Goal: Information Seeking & Learning: Learn about a topic

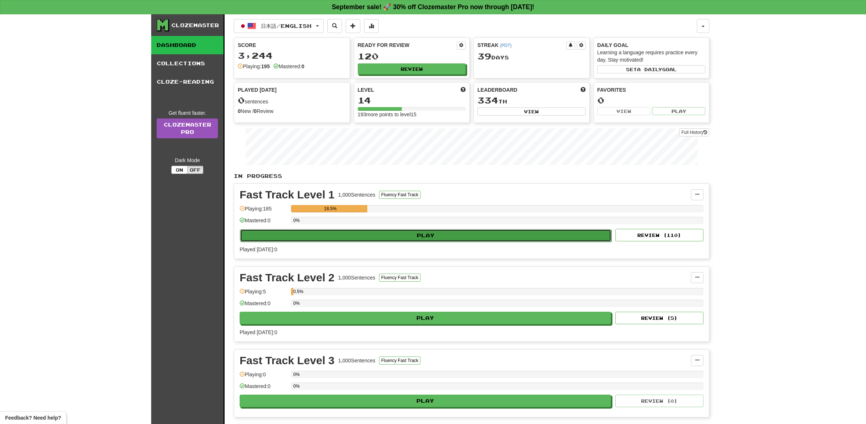
click at [405, 236] on button "Play" at bounding box center [425, 235] width 371 height 12
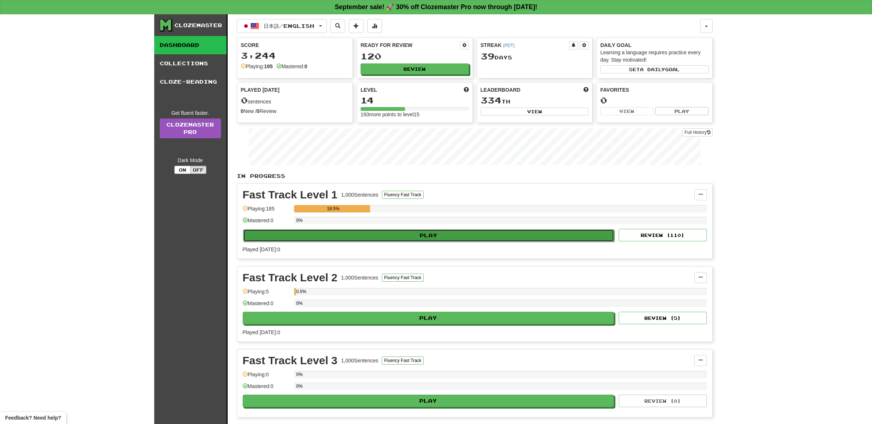
select select "**"
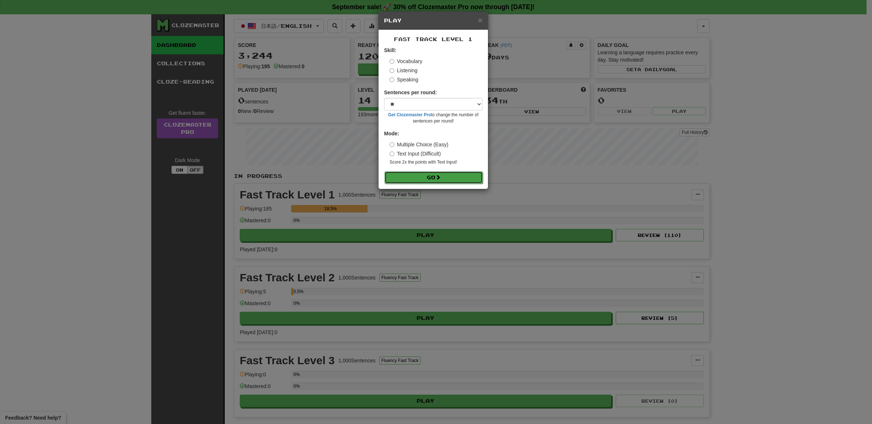
click at [429, 175] on button "Go" at bounding box center [433, 177] width 98 height 12
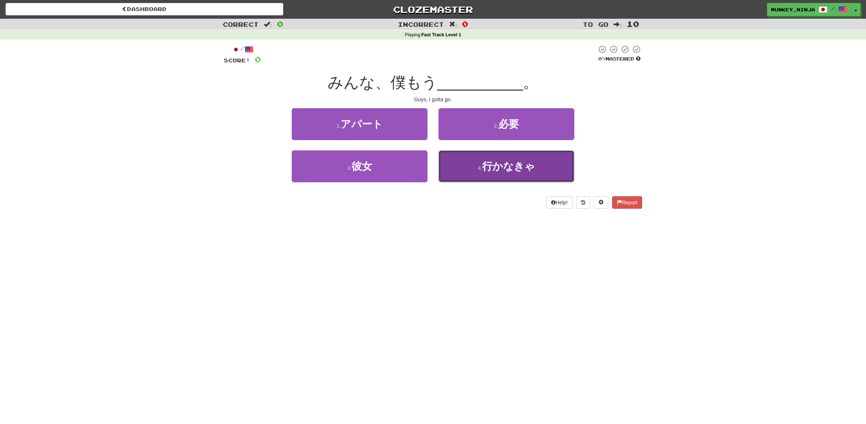
click at [506, 175] on button "4 . 行かなきゃ" at bounding box center [507, 167] width 136 height 32
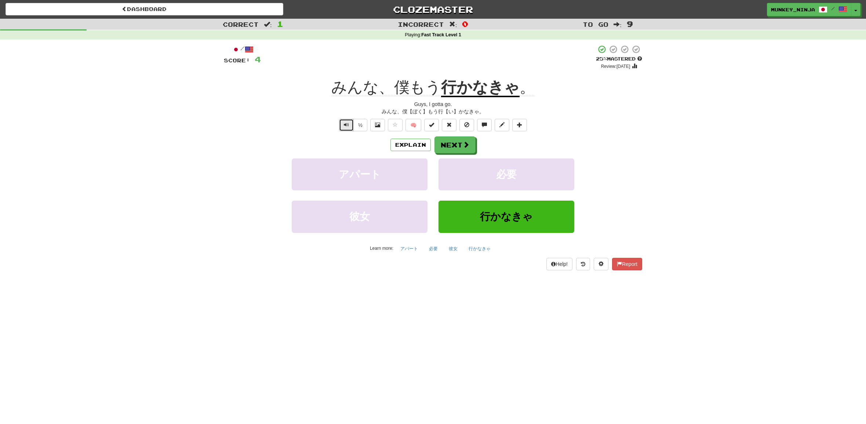
click at [348, 127] on span "Text-to-speech controls" at bounding box center [346, 124] width 5 height 5
click at [407, 145] on button "Explain" at bounding box center [411, 145] width 40 height 12
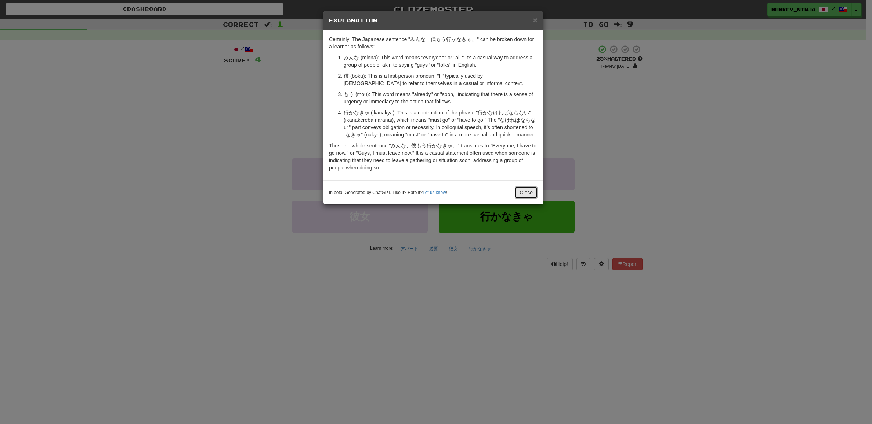
click at [533, 196] on button "Close" at bounding box center [526, 192] width 23 height 12
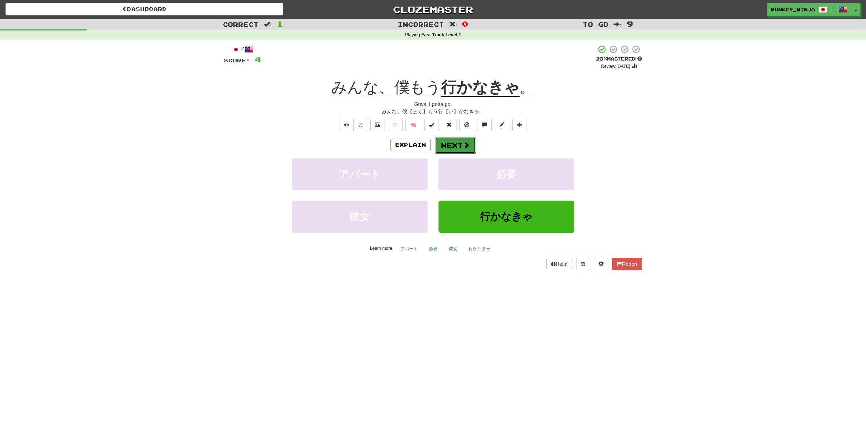
click at [461, 145] on button "Next" at bounding box center [455, 145] width 41 height 17
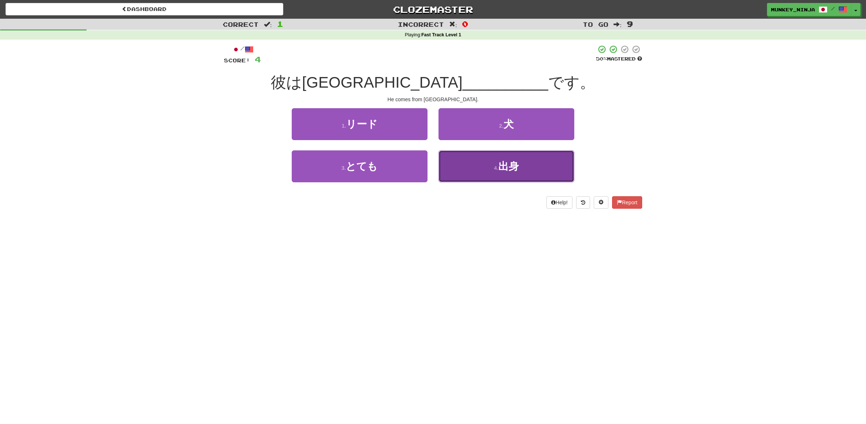
click at [500, 166] on span "出身" at bounding box center [509, 166] width 21 height 11
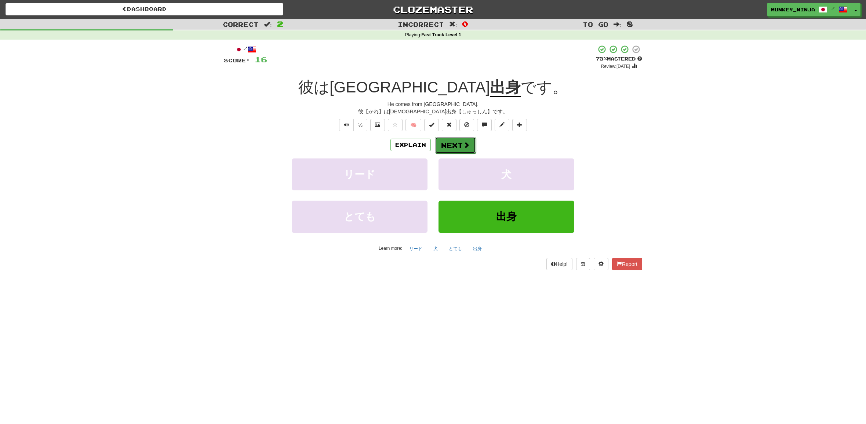
click at [466, 146] on span at bounding box center [466, 145] width 7 height 7
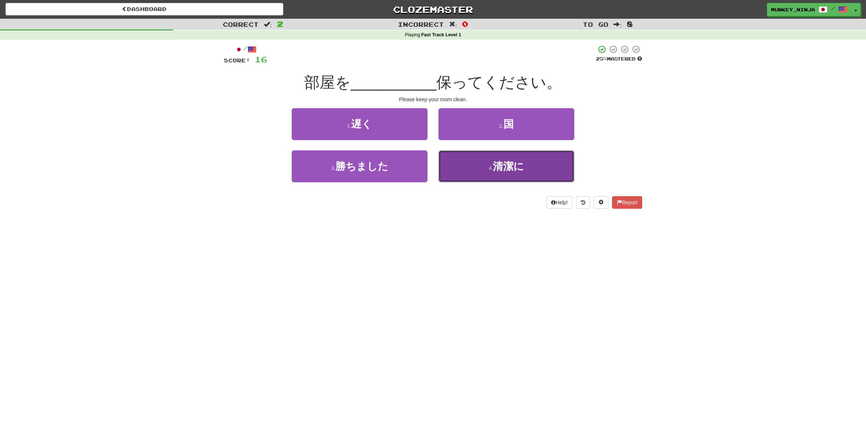
click at [486, 168] on button "4 . 清潔に" at bounding box center [507, 167] width 136 height 32
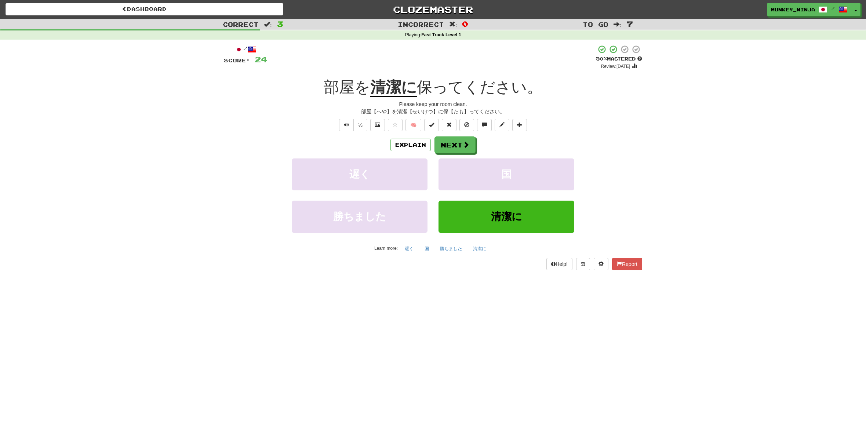
click at [689, 142] on div "Correct : 3 Incorrect : 0 To go : 7 Playing : Fast Track Level 1 / Score: 24 + …" at bounding box center [433, 150] width 866 height 262
click at [470, 146] on button "Next" at bounding box center [455, 145] width 41 height 17
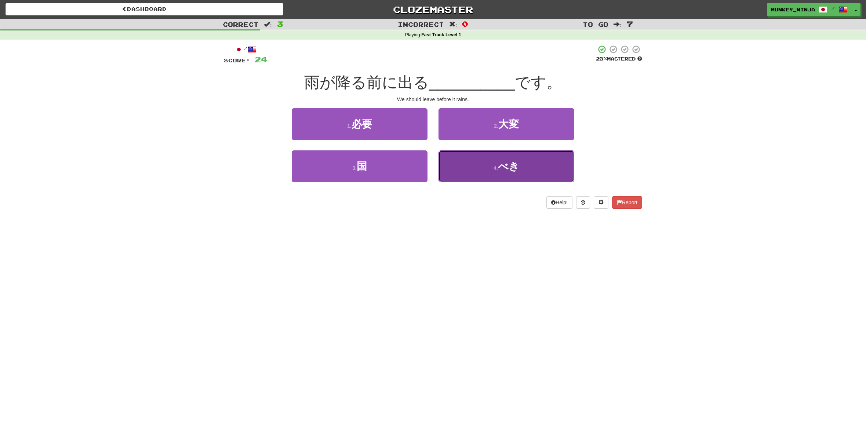
click at [509, 177] on button "4 . べき" at bounding box center [507, 167] width 136 height 32
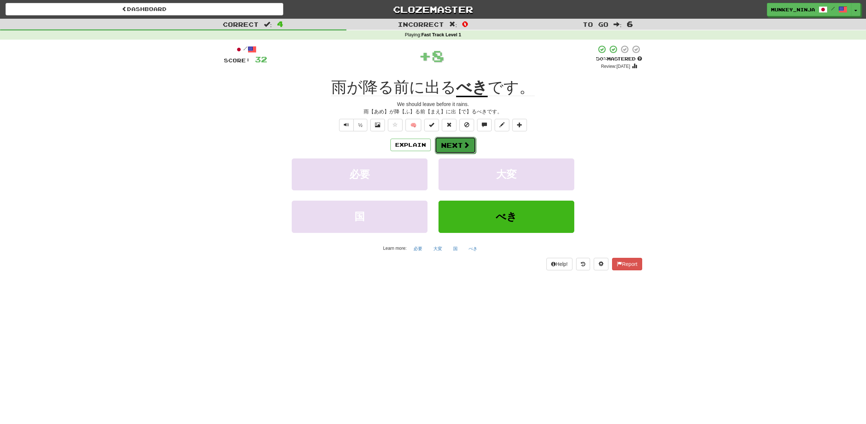
click at [466, 145] on span at bounding box center [466, 145] width 7 height 7
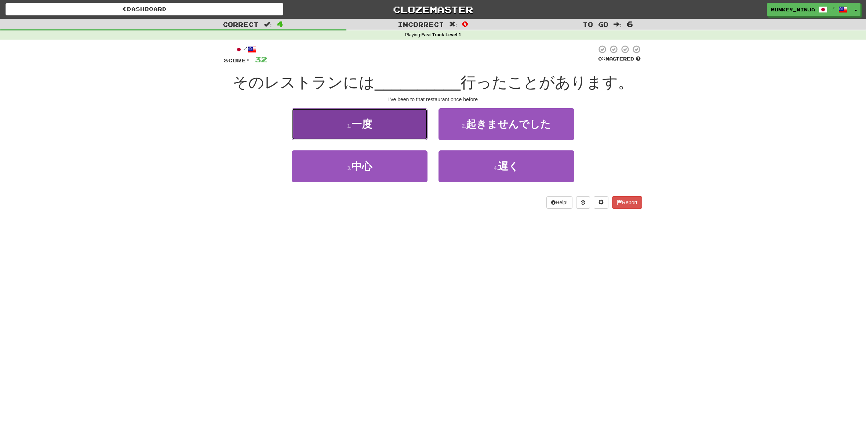
click at [363, 131] on button "1 . 一度" at bounding box center [360, 124] width 136 height 32
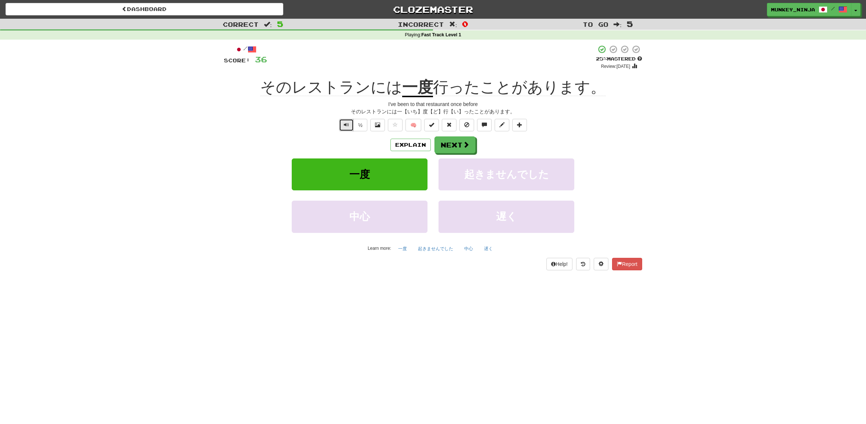
click at [347, 127] on span "Text-to-speech controls" at bounding box center [346, 124] width 5 height 5
click at [447, 148] on button "Next" at bounding box center [455, 145] width 41 height 17
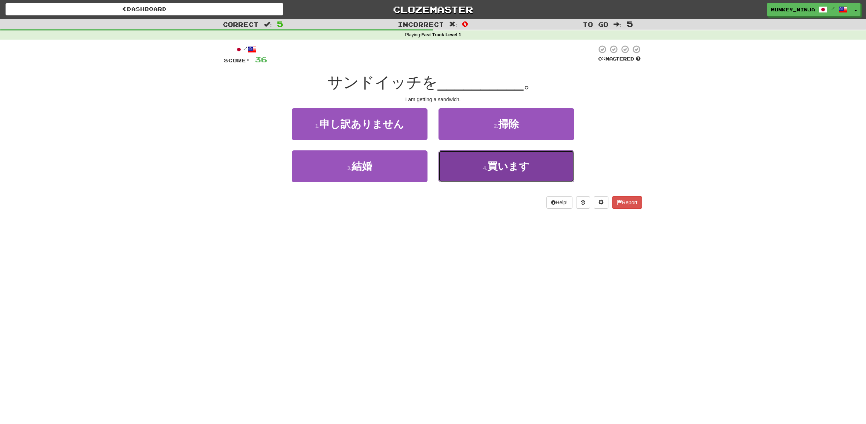
click at [504, 173] on button "4 . 買います" at bounding box center [507, 167] width 136 height 32
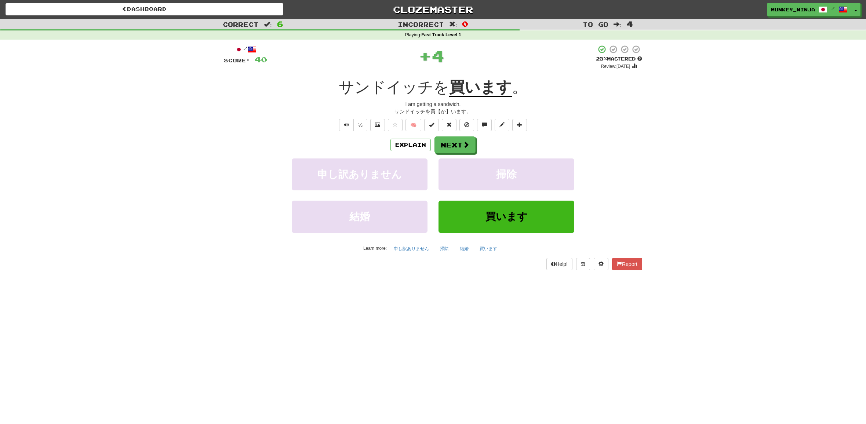
drag, startPoint x: 481, startPoint y: 151, endPoint x: 497, endPoint y: 162, distance: 19.7
click at [481, 152] on div "Explain Next" at bounding box center [433, 145] width 418 height 17
click at [465, 143] on span at bounding box center [466, 145] width 7 height 7
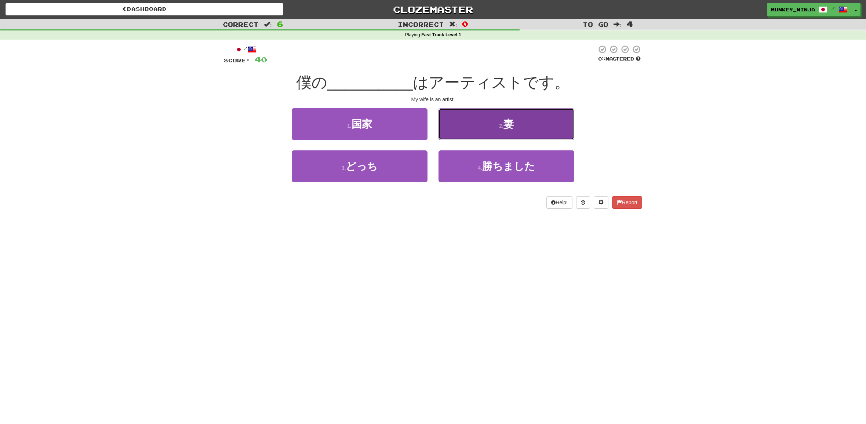
click at [540, 128] on button "2 . 妻" at bounding box center [507, 124] width 136 height 32
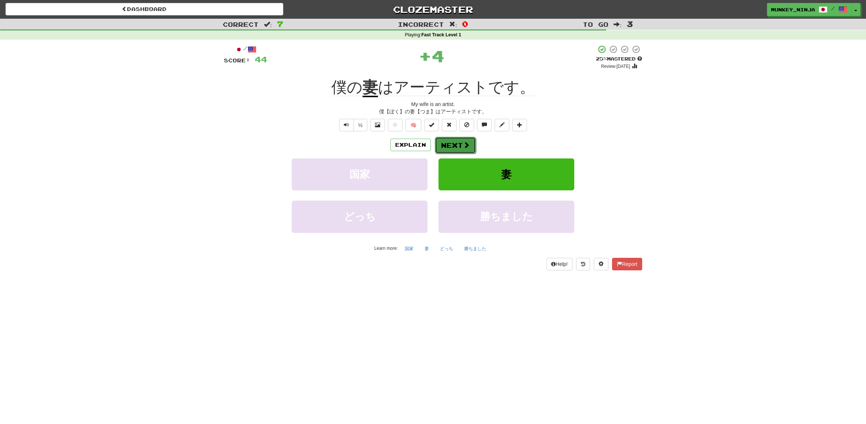
click at [447, 146] on button "Next" at bounding box center [455, 145] width 41 height 17
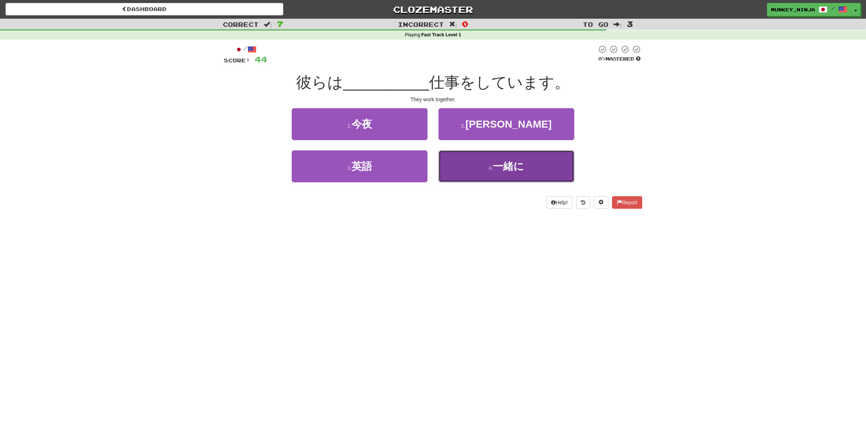
click at [545, 168] on button "4 . 一緒に" at bounding box center [507, 167] width 136 height 32
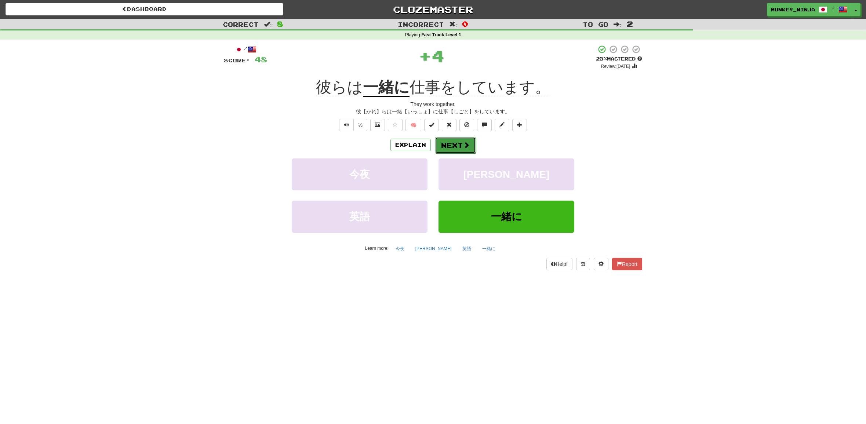
click at [457, 144] on button "Next" at bounding box center [455, 145] width 41 height 17
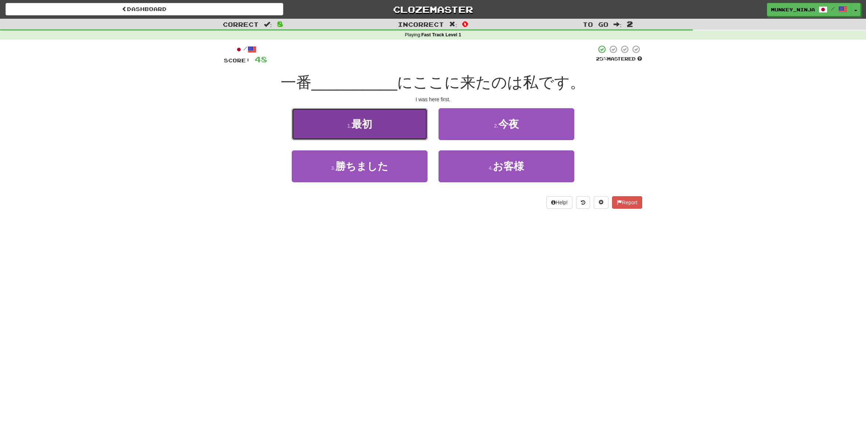
click at [413, 124] on button "1 . 最初" at bounding box center [360, 124] width 136 height 32
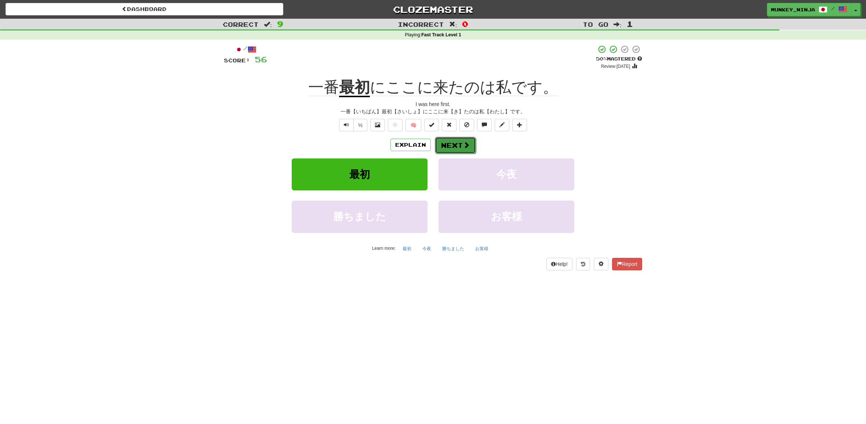
click at [447, 142] on button "Next" at bounding box center [455, 145] width 41 height 17
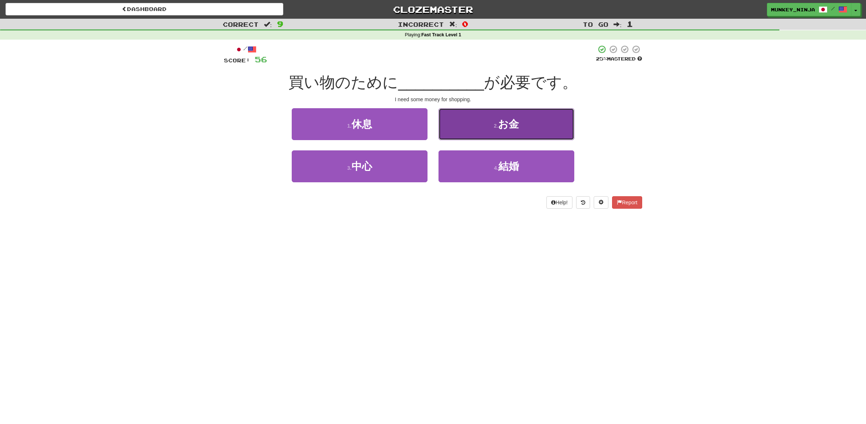
click at [529, 122] on button "2 . お金" at bounding box center [507, 124] width 136 height 32
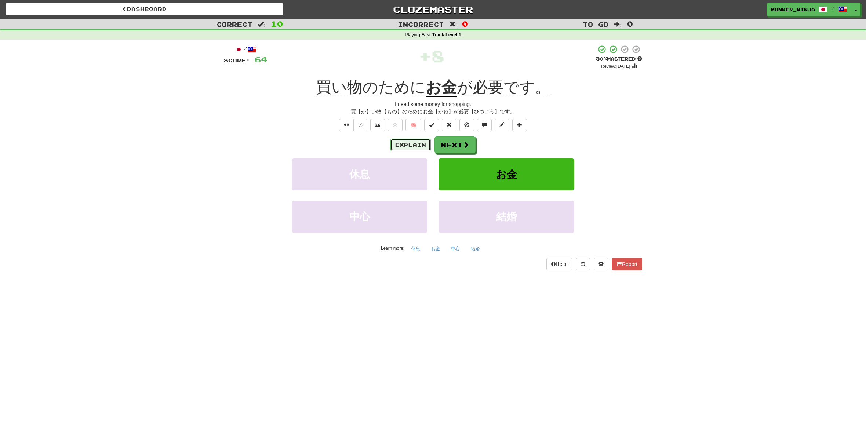
click at [406, 143] on button "Explain" at bounding box center [411, 145] width 40 height 12
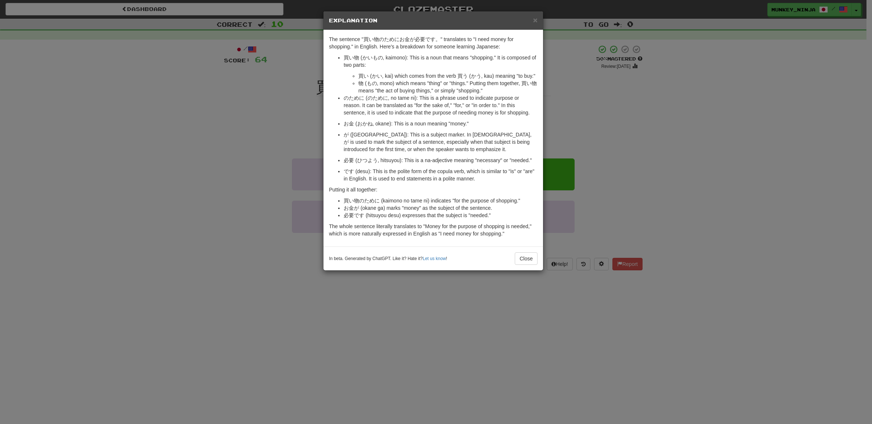
click at [676, 228] on div "× Explanation The sentence "買い物のためにお金が必要です。" translates to "I need money for sh…" at bounding box center [436, 212] width 872 height 424
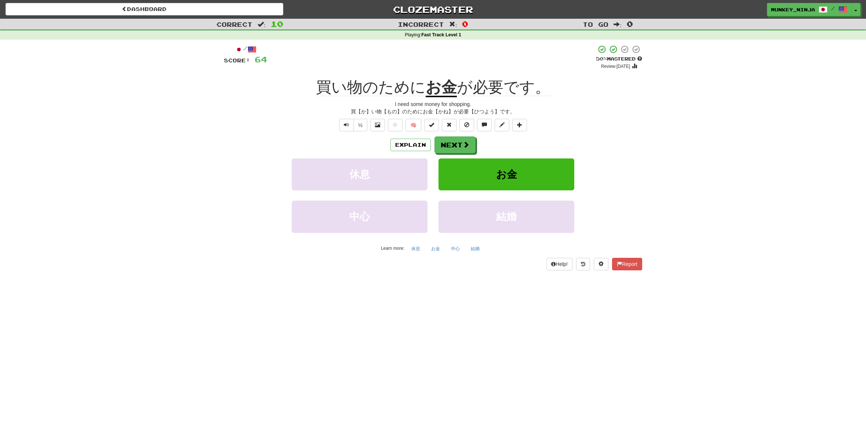
click at [432, 146] on div "Explain Next" at bounding box center [433, 145] width 418 height 17
click at [407, 144] on button "Explain" at bounding box center [411, 145] width 40 height 12
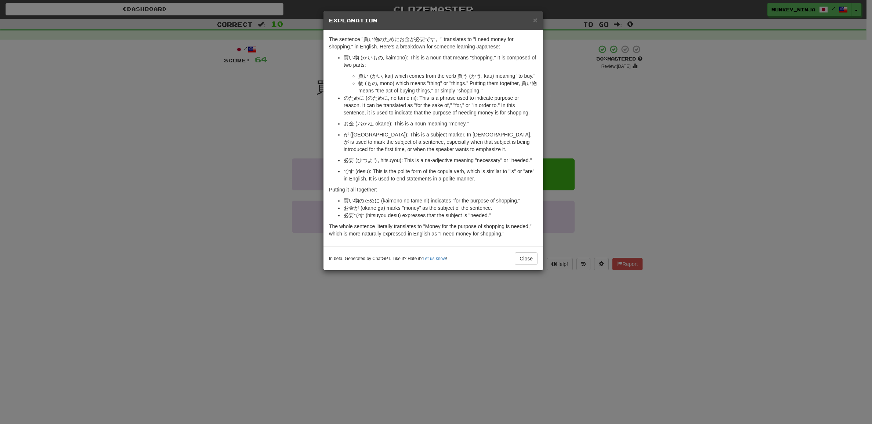
drag, startPoint x: 387, startPoint y: 129, endPoint x: 394, endPoint y: 130, distance: 7.4
click at [394, 130] on ul "買い物 (かいもの, kaimono): This is a noun that means "shopping." It is composed of tw…" at bounding box center [433, 118] width 209 height 128
drag, startPoint x: 392, startPoint y: 103, endPoint x: 425, endPoint y: 105, distance: 33.5
click at [413, 104] on p "のために (のために, no tame ni): This is a phrase used to indicate purpose or reason. I…" at bounding box center [441, 105] width 194 height 22
click at [679, 124] on div "× Explanation The sentence "買い物のためにお金が必要です。" translates to "I need money for sh…" at bounding box center [436, 212] width 872 height 424
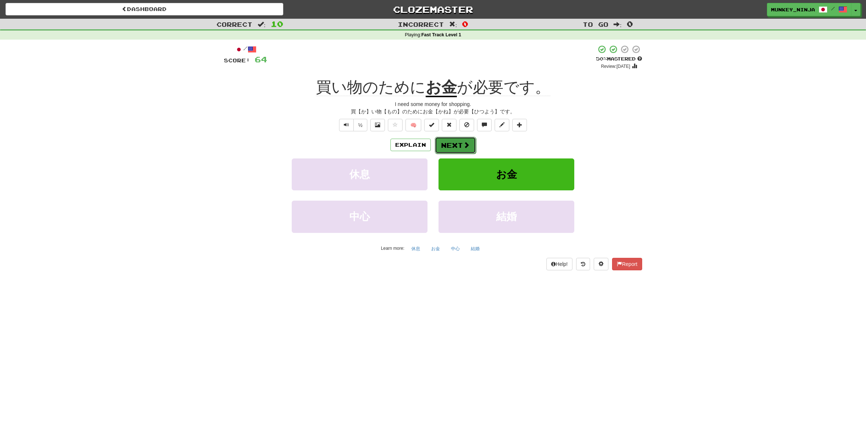
click at [465, 142] on span at bounding box center [466, 145] width 7 height 7
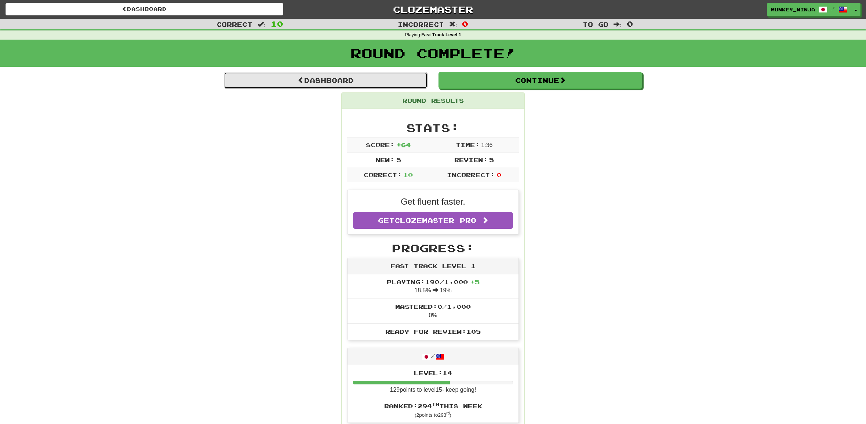
click at [377, 82] on link "Dashboard" at bounding box center [326, 80] width 204 height 17
